Goal: Complete application form

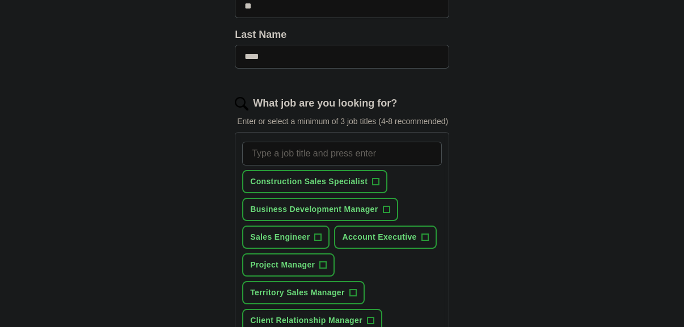
scroll to position [309, 0]
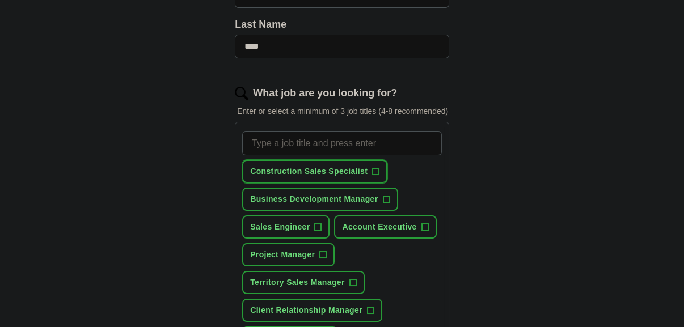
click at [375, 167] on span "+" at bounding box center [376, 171] width 7 height 9
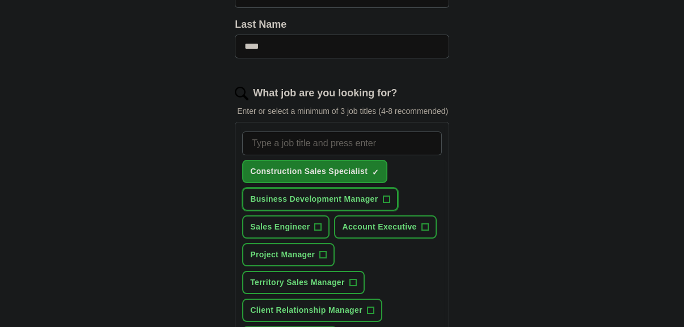
click at [386, 195] on span "+" at bounding box center [386, 199] width 7 height 9
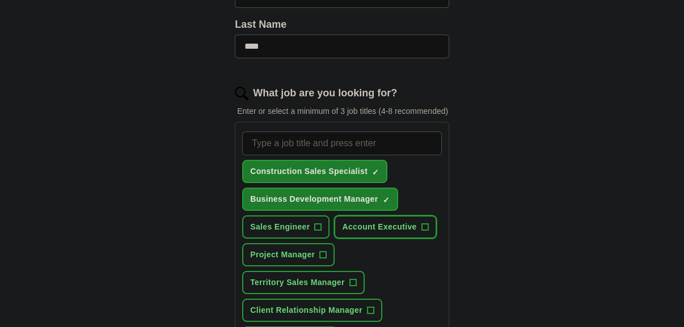
click at [422, 223] on span "+" at bounding box center [424, 227] width 7 height 9
click at [353, 278] on span "+" at bounding box center [352, 282] width 7 height 9
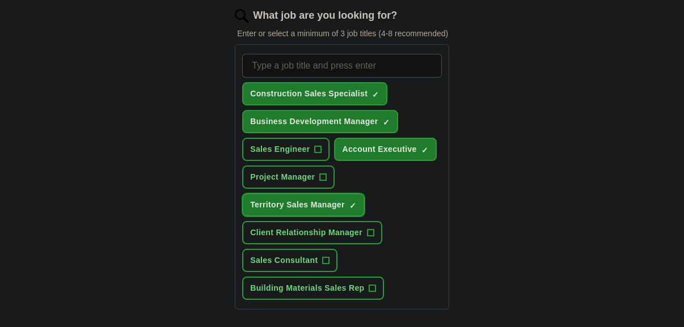
scroll to position [412, 0]
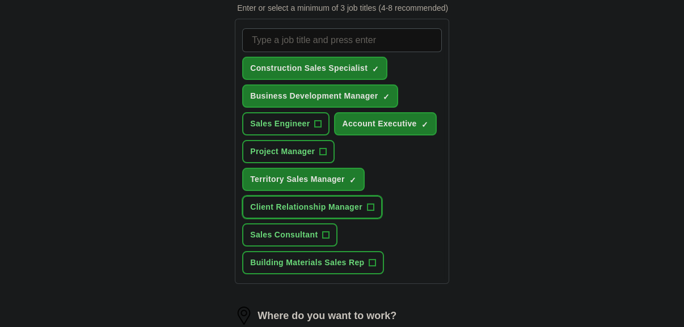
click at [370, 205] on span "+" at bounding box center [370, 207] width 7 height 9
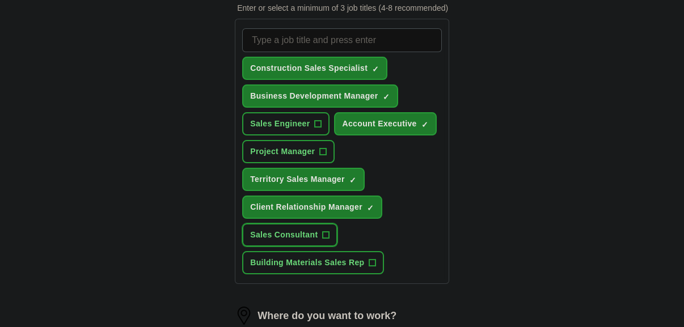
click at [324, 231] on span "+" at bounding box center [326, 235] width 7 height 9
click at [370, 259] on span "+" at bounding box center [372, 263] width 7 height 9
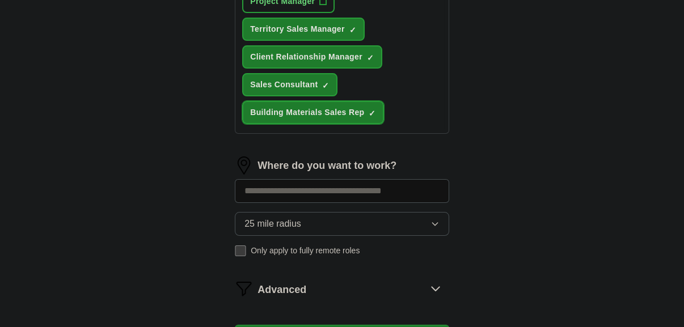
scroll to position [567, 0]
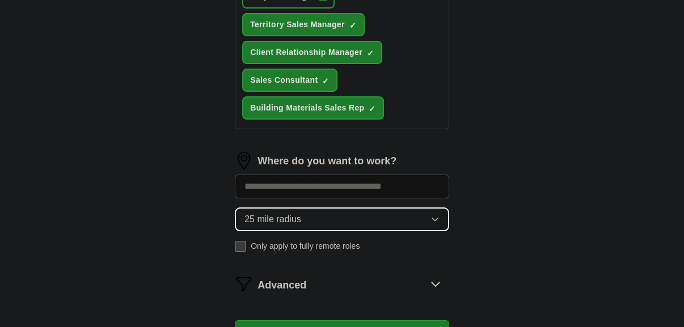
click at [434, 218] on icon "button" at bounding box center [434, 219] width 5 height 3
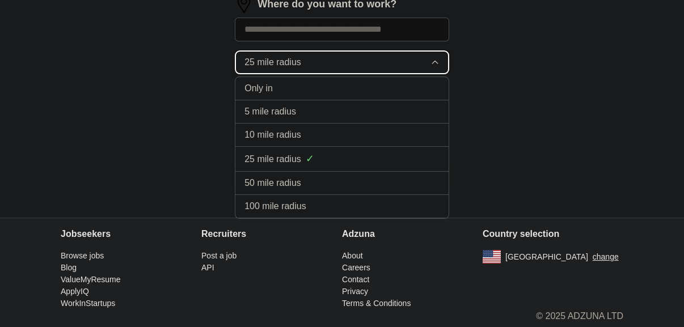
scroll to position [724, 0]
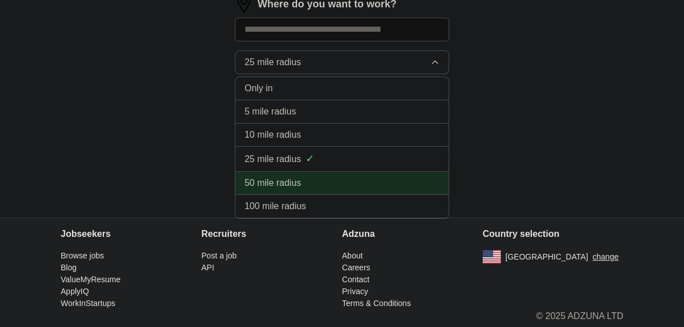
click at [400, 177] on div "50 mile radius" at bounding box center [341, 183] width 195 height 14
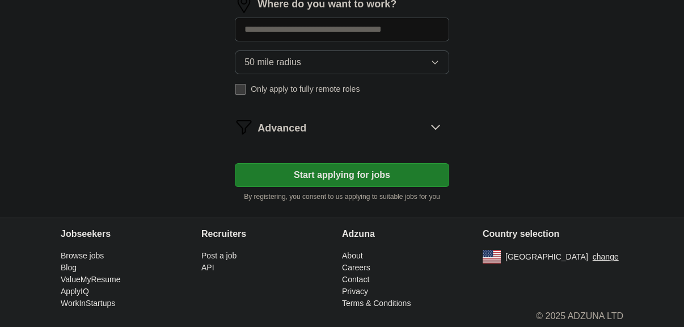
click at [434, 121] on icon at bounding box center [435, 127] width 18 height 18
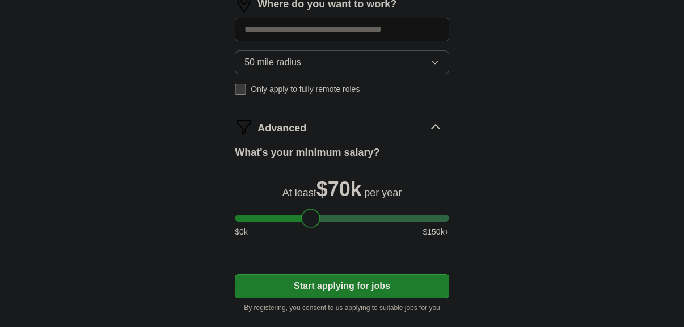
drag, startPoint x: 248, startPoint y: 207, endPoint x: 314, endPoint y: 220, distance: 67.6
click at [314, 220] on div at bounding box center [310, 218] width 19 height 19
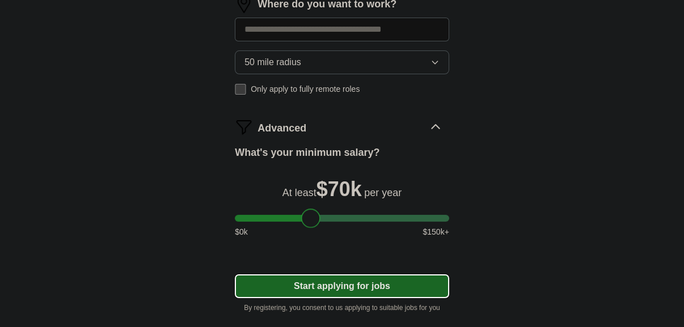
click at [355, 282] on button "Start applying for jobs" at bounding box center [342, 286] width 214 height 24
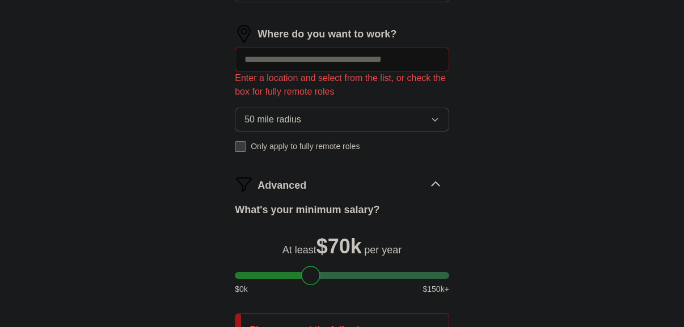
scroll to position [569, 0]
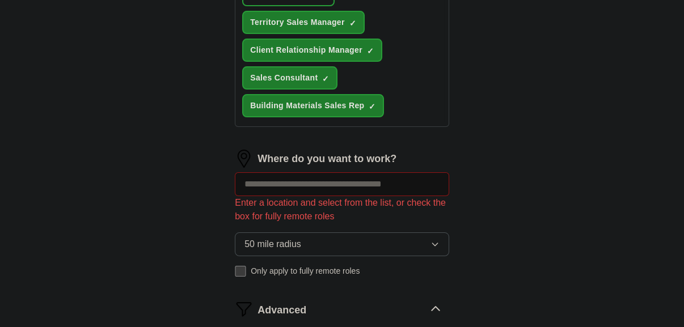
click at [406, 180] on input at bounding box center [342, 184] width 214 height 24
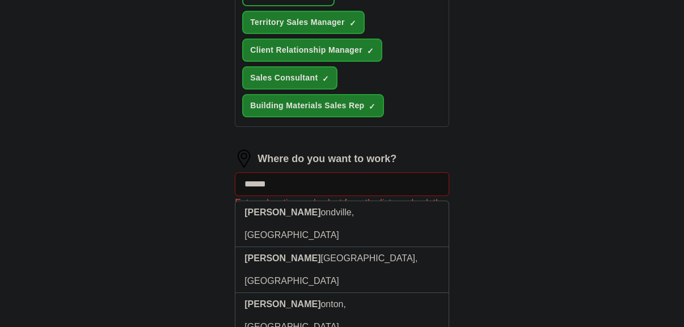
type input "*******"
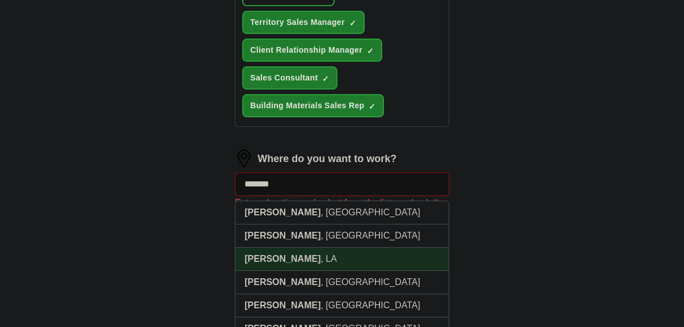
click at [328, 255] on li "Hammond , [GEOGRAPHIC_DATA]" at bounding box center [341, 259] width 213 height 23
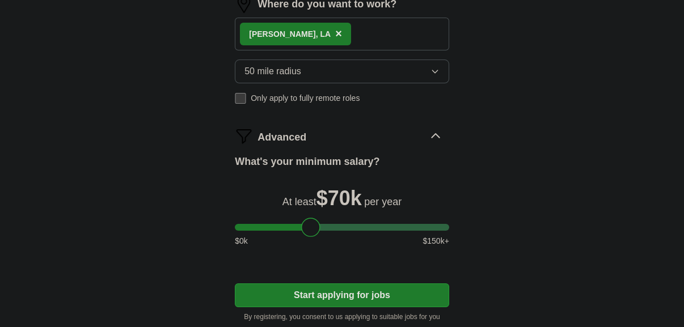
scroll to position [776, 0]
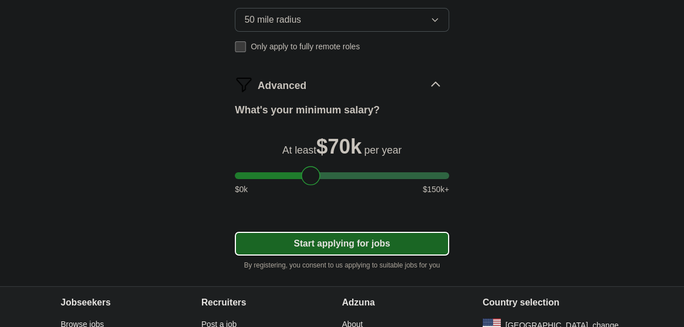
click at [337, 240] on button "Start applying for jobs" at bounding box center [342, 244] width 214 height 24
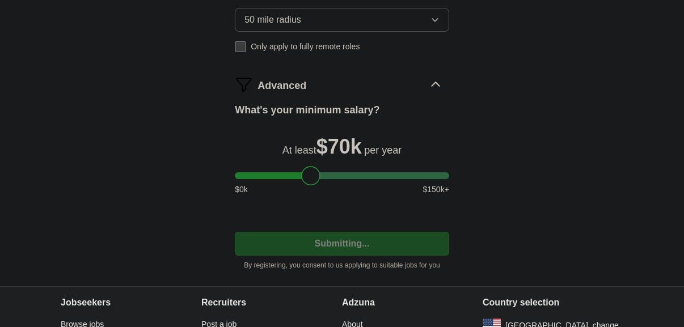
select select "**"
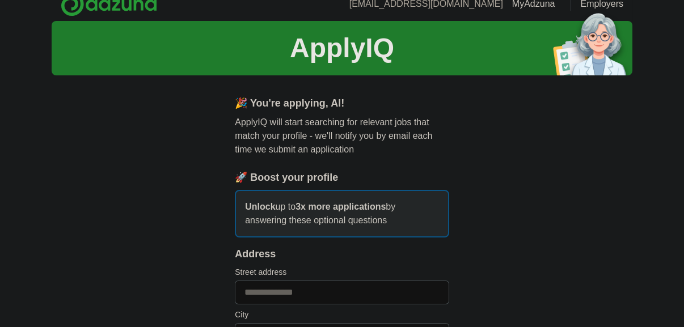
scroll to position [0, 0]
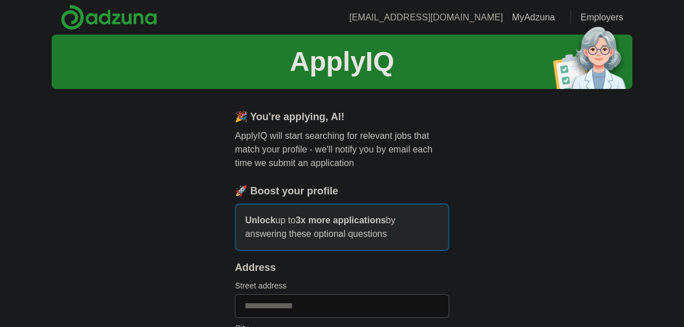
click at [366, 230] on p "Unlock up to 3x more applications by answering these optional questions" at bounding box center [342, 228] width 214 height 48
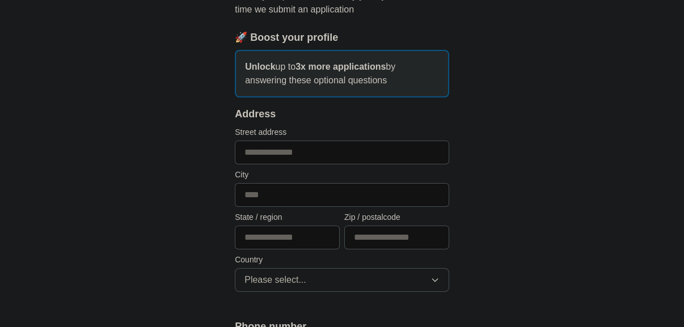
scroll to position [154, 0]
click at [312, 152] on input "text" at bounding box center [342, 152] width 214 height 24
type input "**********"
type input "*********"
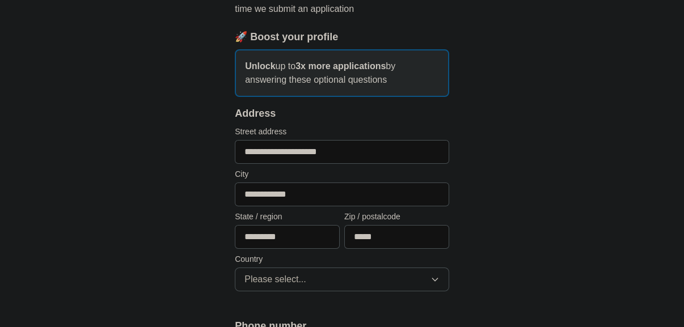
type input "*****"
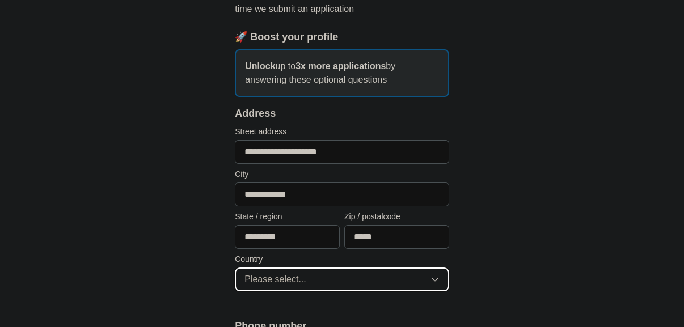
click at [437, 276] on icon "button" at bounding box center [434, 279] width 9 height 9
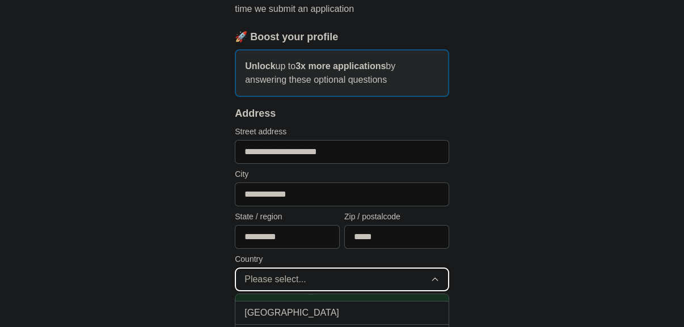
scroll to position [0, 0]
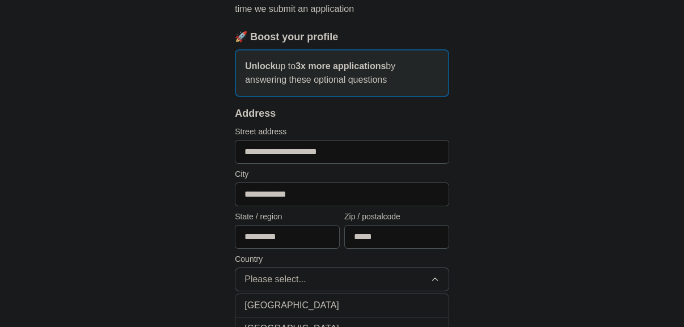
click at [350, 322] on div "[GEOGRAPHIC_DATA]" at bounding box center [341, 329] width 195 height 14
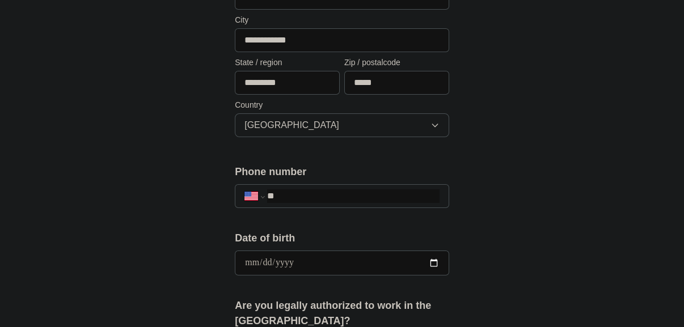
scroll to position [309, 0]
click at [332, 193] on input "**" at bounding box center [353, 196] width 172 height 14
type input "**********"
click at [433, 260] on input "date" at bounding box center [342, 262] width 214 height 25
click at [274, 256] on input "**********" at bounding box center [342, 262] width 214 height 25
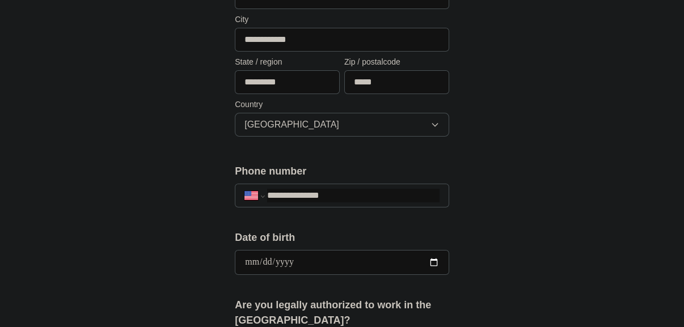
type input "**********"
click at [541, 199] on div "**********" at bounding box center [342, 249] width 581 height 1046
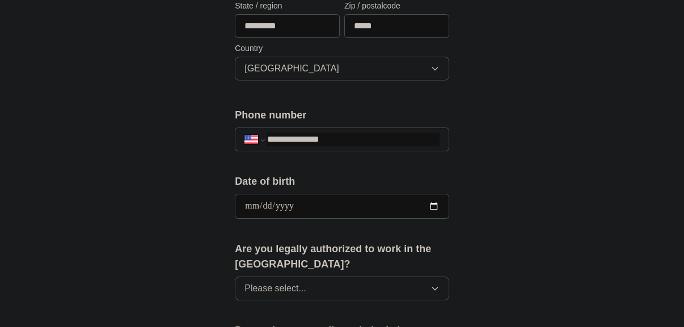
scroll to position [412, 0]
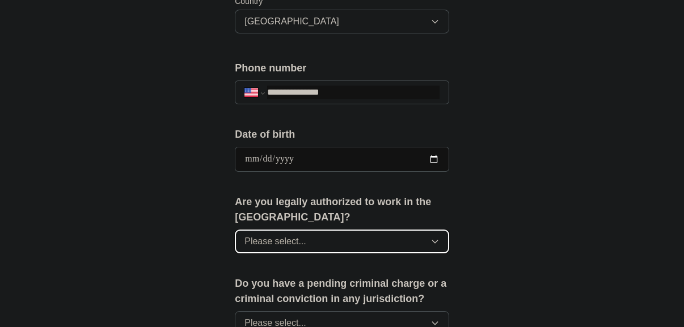
click at [434, 238] on icon "button" at bounding box center [434, 241] width 9 height 9
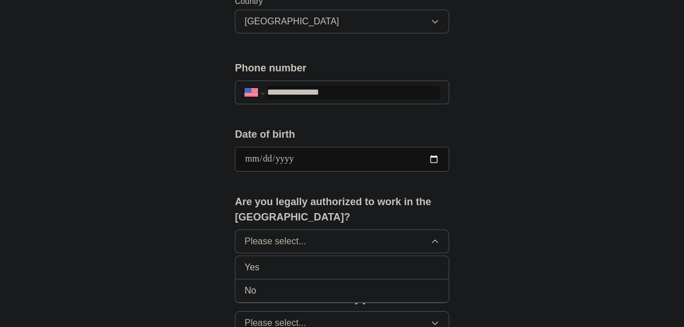
click at [412, 265] on div "Yes" at bounding box center [341, 268] width 195 height 14
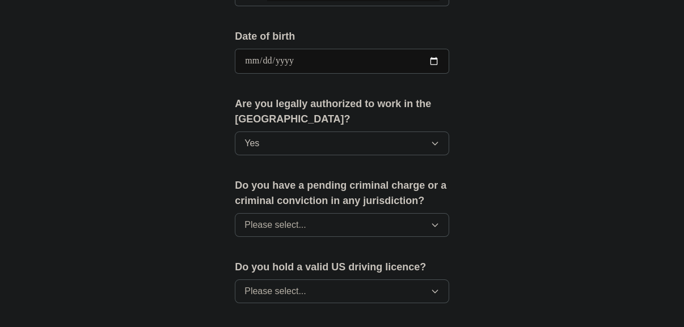
scroll to position [515, 0]
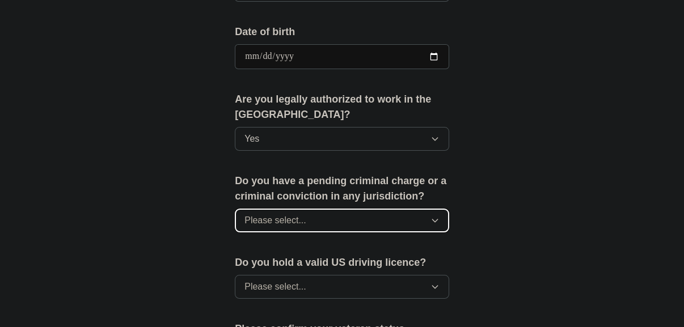
click at [432, 217] on icon "button" at bounding box center [434, 220] width 9 height 9
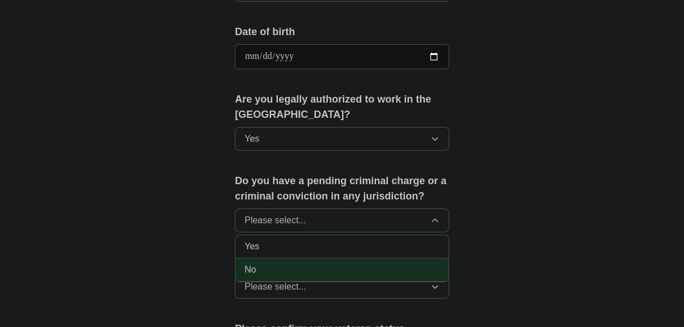
click at [400, 264] on div "No" at bounding box center [341, 270] width 195 height 14
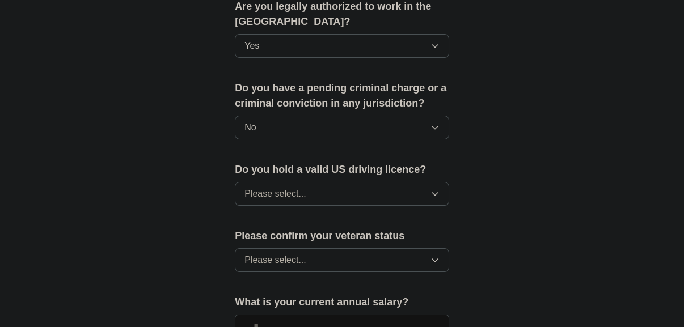
scroll to position [619, 0]
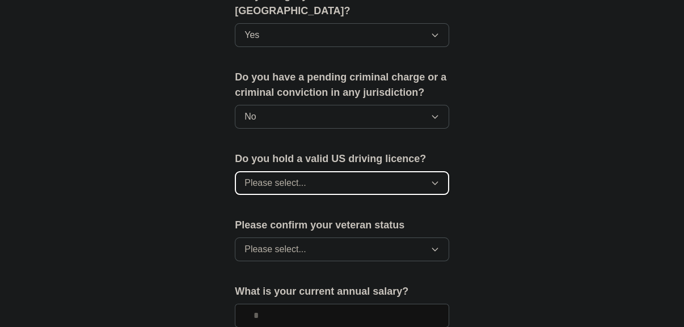
click at [428, 178] on button "Please select..." at bounding box center [342, 183] width 214 height 24
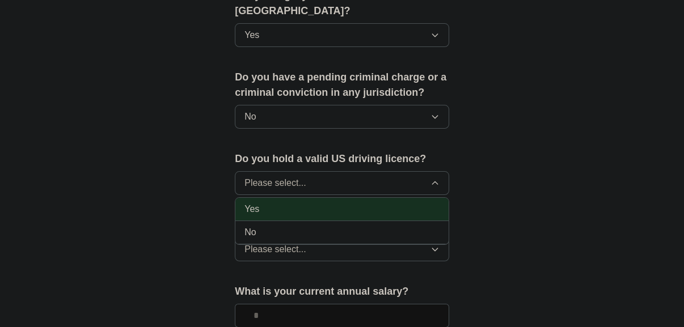
click at [405, 205] on div "Yes" at bounding box center [341, 209] width 195 height 14
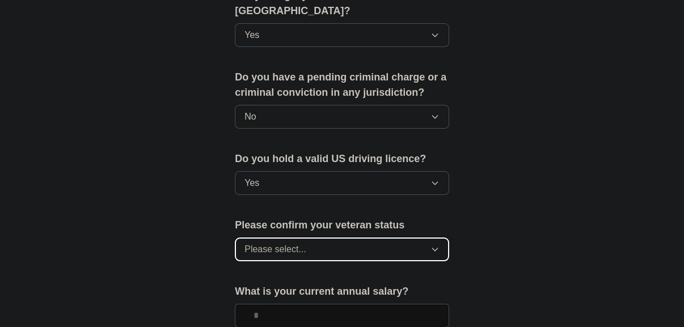
click at [439, 246] on icon "button" at bounding box center [434, 249] width 9 height 9
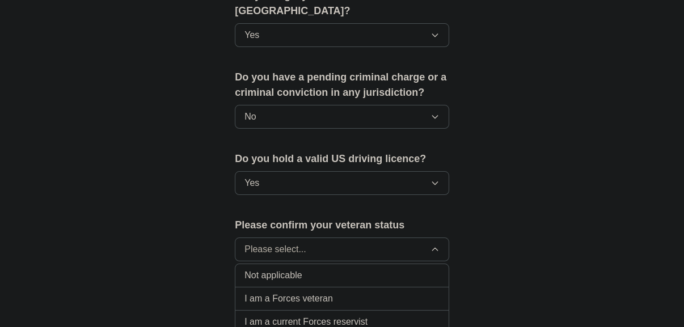
click at [403, 311] on li "I am a current Forces reservist" at bounding box center [341, 322] width 213 height 23
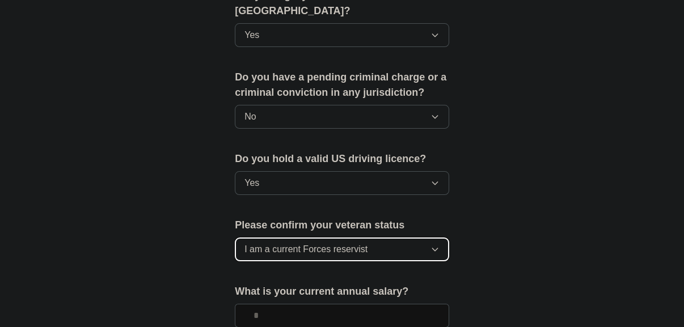
click at [436, 248] on icon "button" at bounding box center [434, 249] width 5 height 3
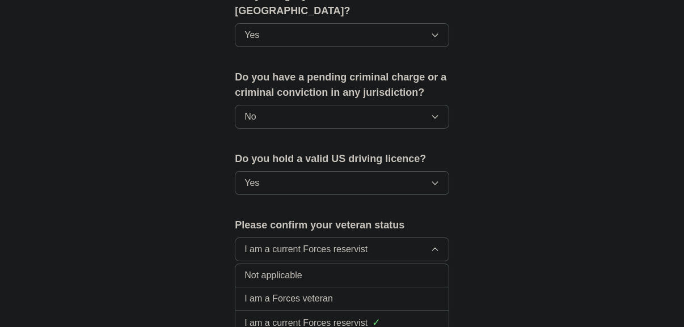
click at [404, 272] on div "Not applicable" at bounding box center [341, 276] width 195 height 14
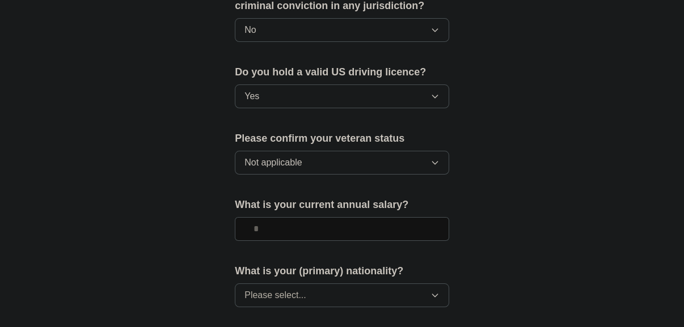
scroll to position [721, 0]
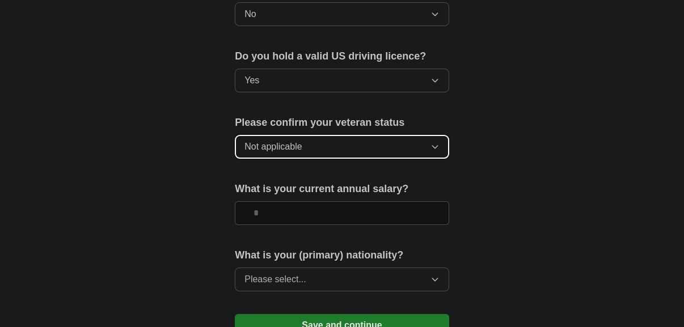
click at [437, 142] on icon "button" at bounding box center [434, 146] width 9 height 9
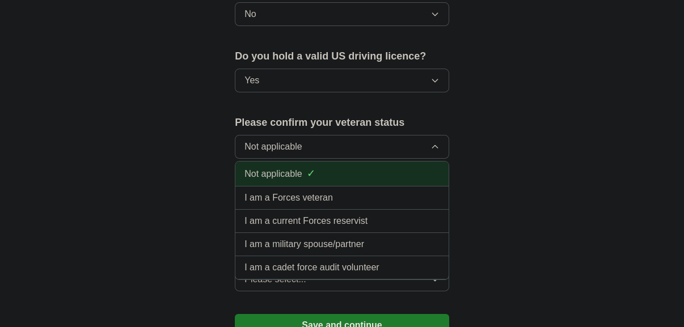
click at [385, 166] on div "Not applicable ✓" at bounding box center [341, 173] width 195 height 15
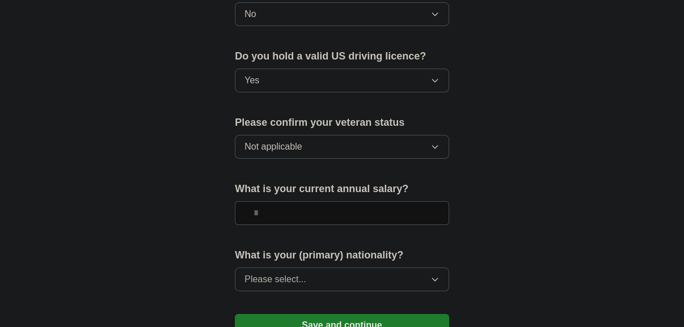
click at [360, 207] on input "text" at bounding box center [342, 213] width 214 height 24
type input "*******"
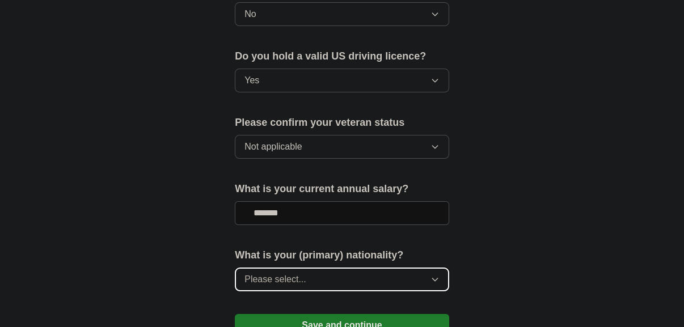
click at [434, 278] on icon "button" at bounding box center [434, 279] width 5 height 3
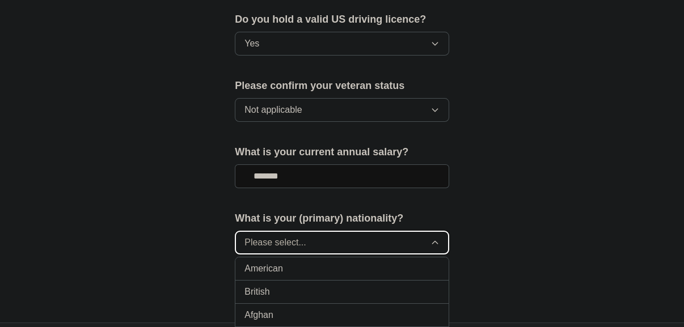
scroll to position [773, 0]
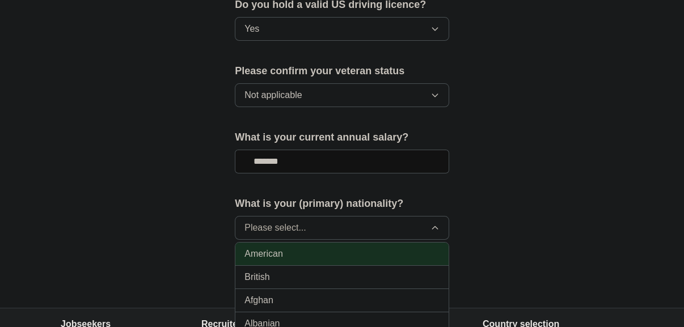
click at [382, 252] on div "American" at bounding box center [341, 254] width 195 height 14
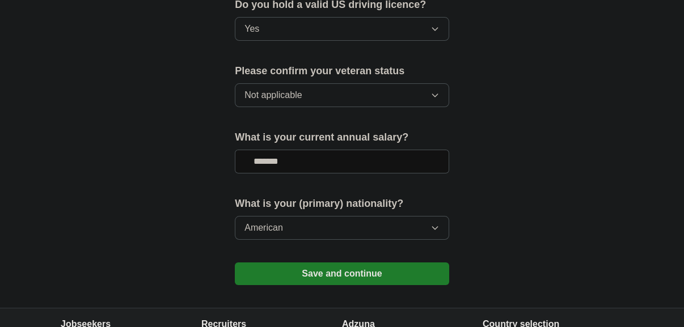
scroll to position [825, 0]
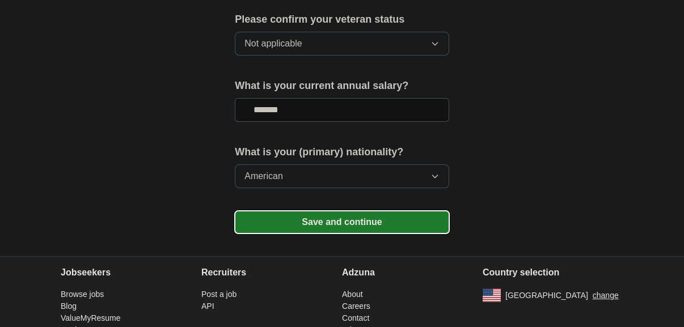
click at [350, 216] on button "Save and continue" at bounding box center [342, 222] width 214 height 23
